Goal: Navigation & Orientation: Find specific page/section

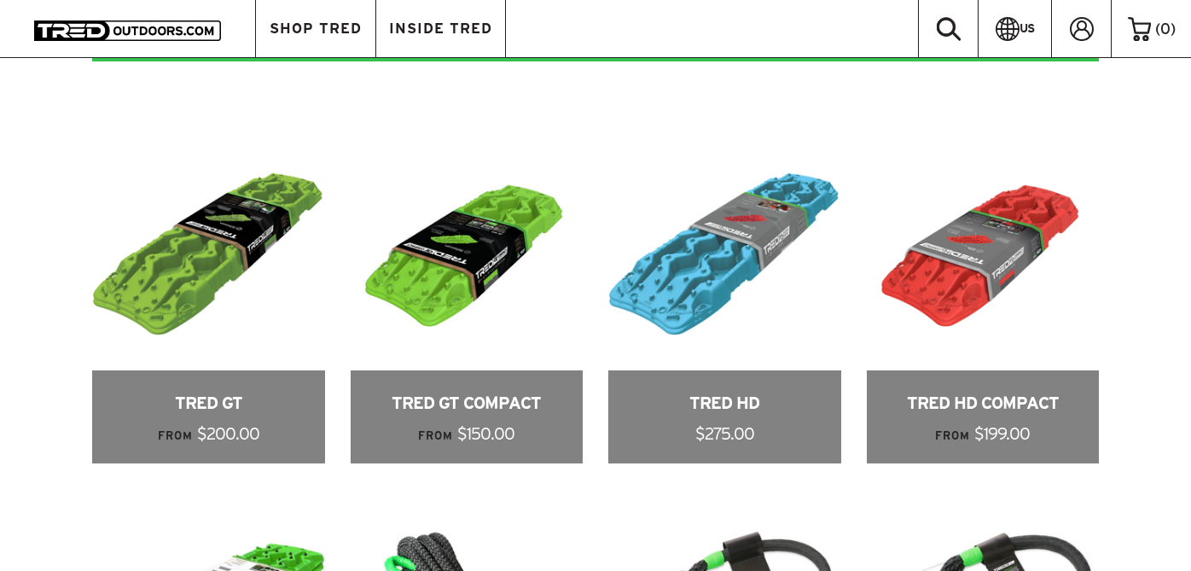
scroll to position [695, 0]
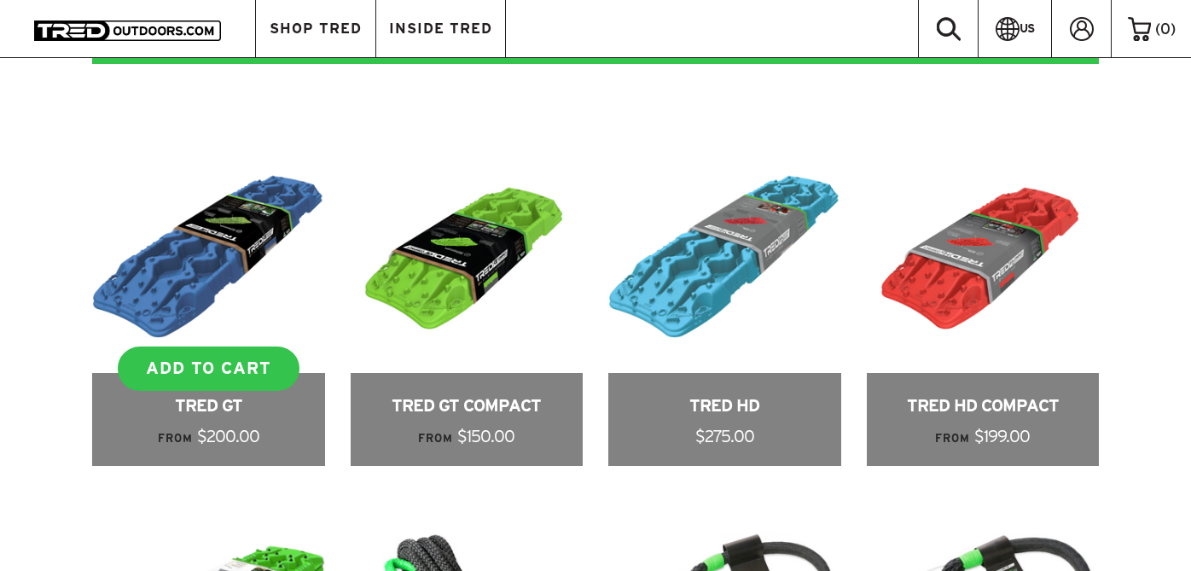
click at [170, 284] on link at bounding box center [208, 303] width 233 height 325
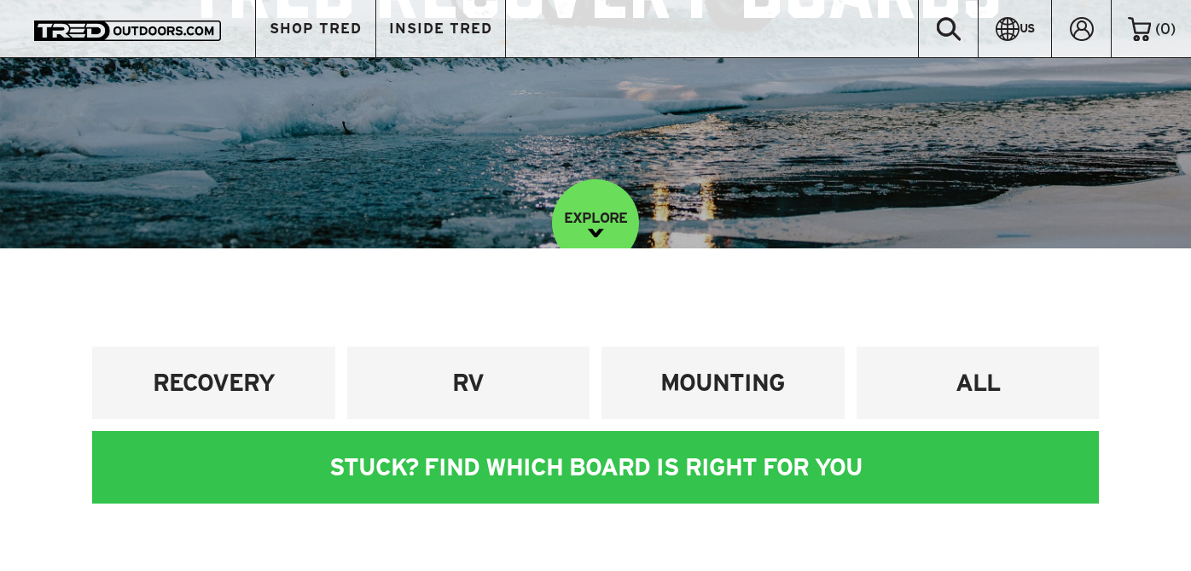
scroll to position [311, 0]
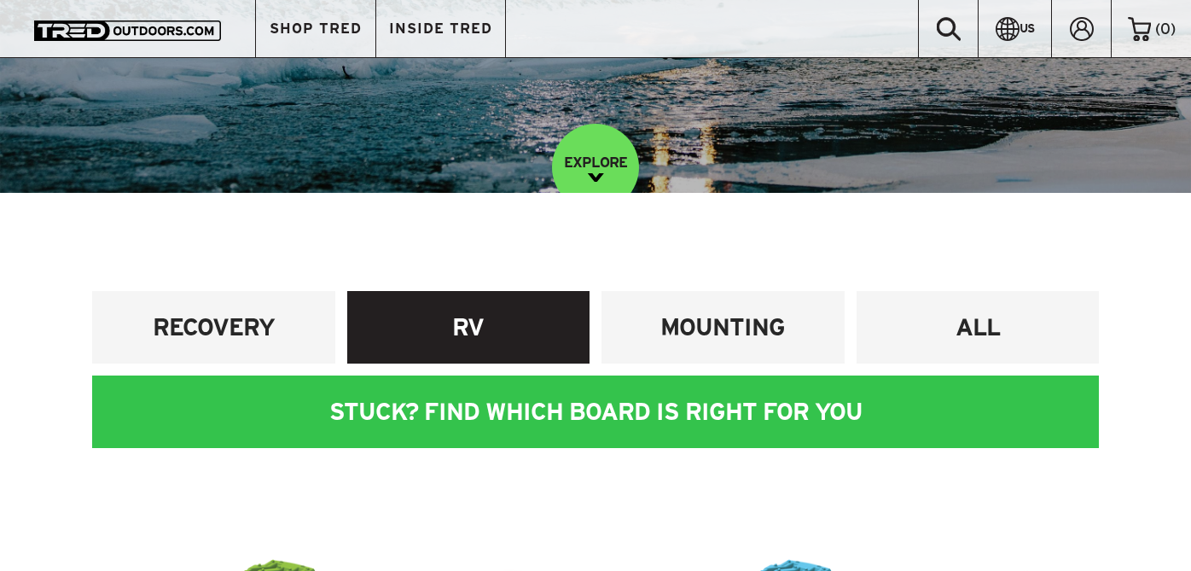
click at [461, 321] on h4 "RV" at bounding box center [468, 327] width 217 height 32
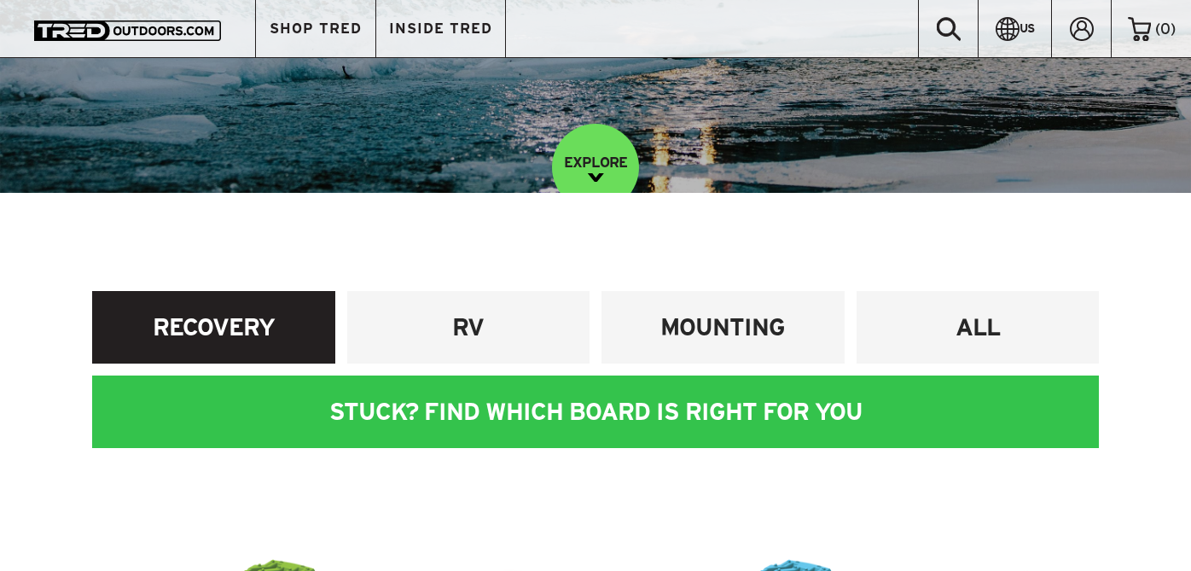
click at [240, 327] on h4 "RECOVERY" at bounding box center [213, 327] width 217 height 32
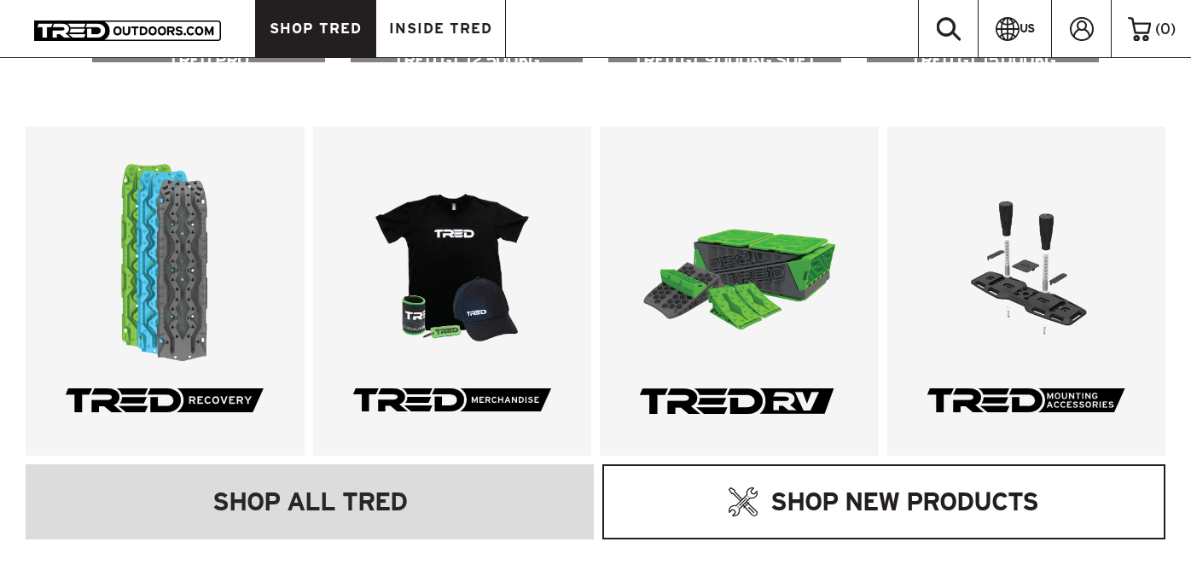
scroll to position [1401, 0]
click at [721, 509] on link "SHOP NEW PRODUCTS" at bounding box center [884, 501] width 564 height 74
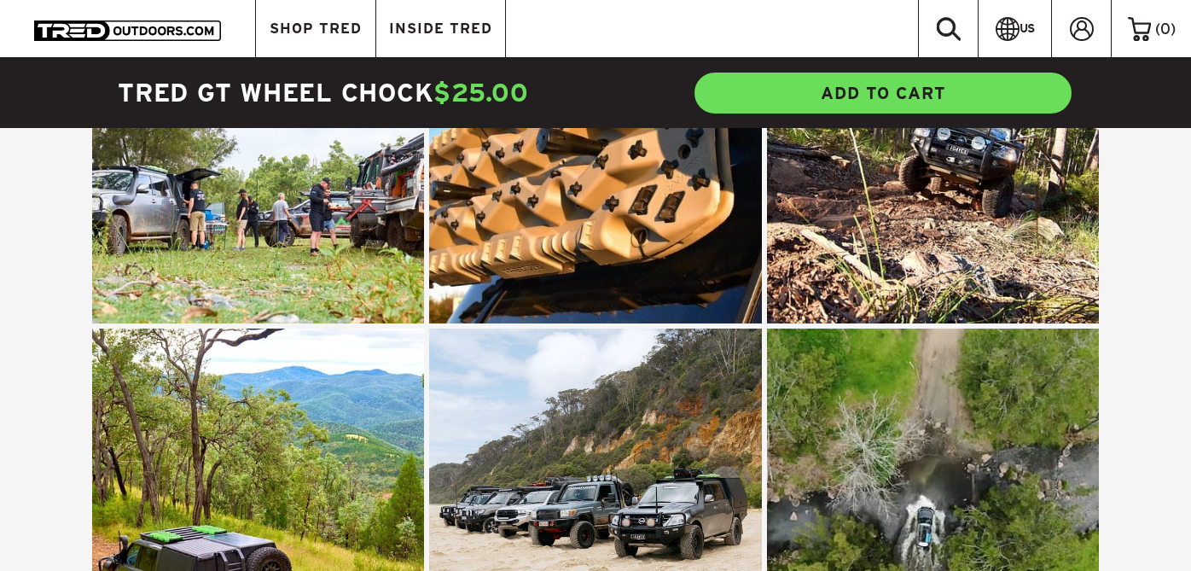
scroll to position [2618, 0]
